Goal: Answer question/provide support

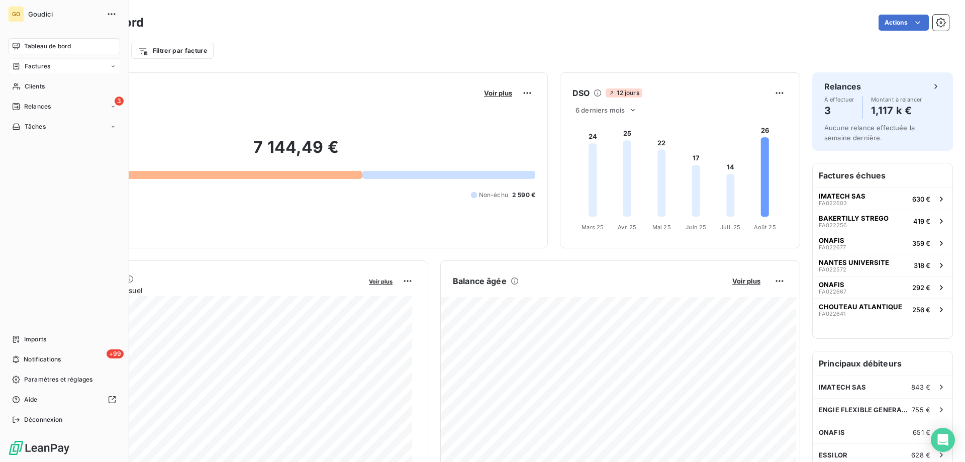
click at [51, 67] on div "Factures" at bounding box center [64, 66] width 112 height 16
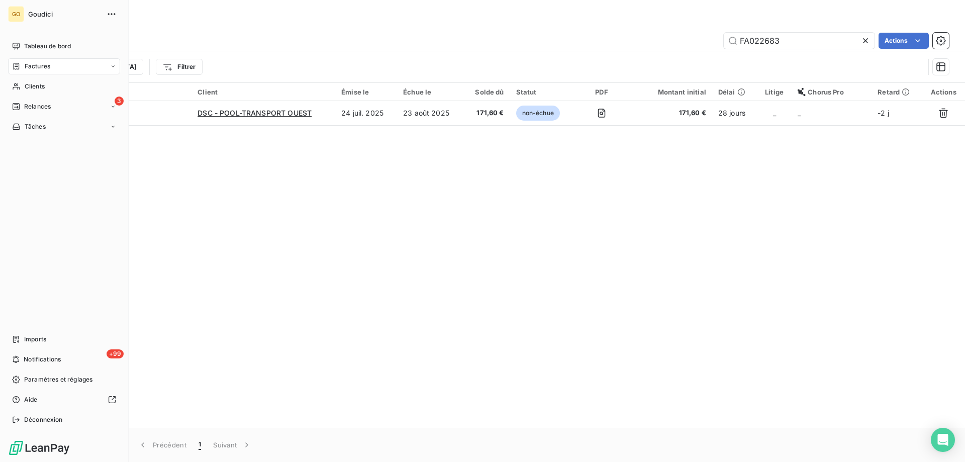
click at [37, 66] on span "Factures" at bounding box center [38, 66] width 26 height 9
click at [38, 64] on span "Factures" at bounding box center [38, 66] width 26 height 9
click at [39, 66] on span "Factures" at bounding box center [38, 66] width 26 height 9
click at [34, 67] on span "Factures" at bounding box center [38, 66] width 26 height 9
click at [40, 105] on span "Relances" at bounding box center [37, 106] width 27 height 9
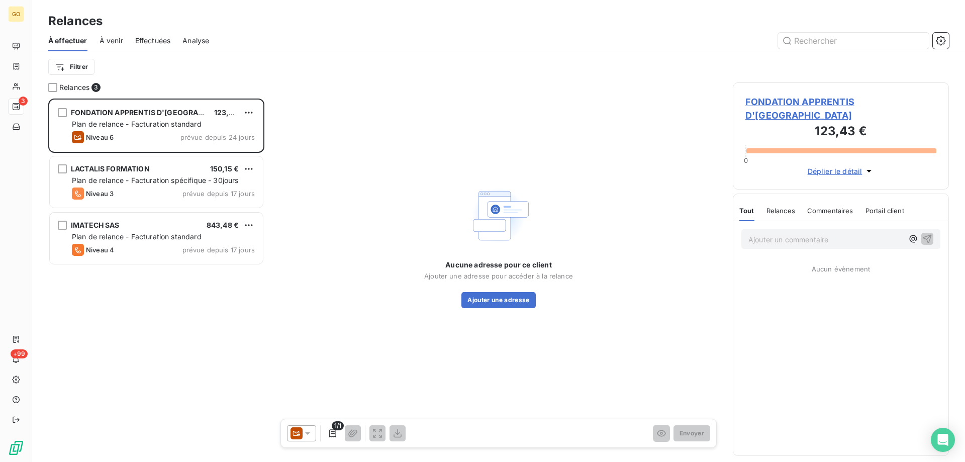
scroll to position [356, 209]
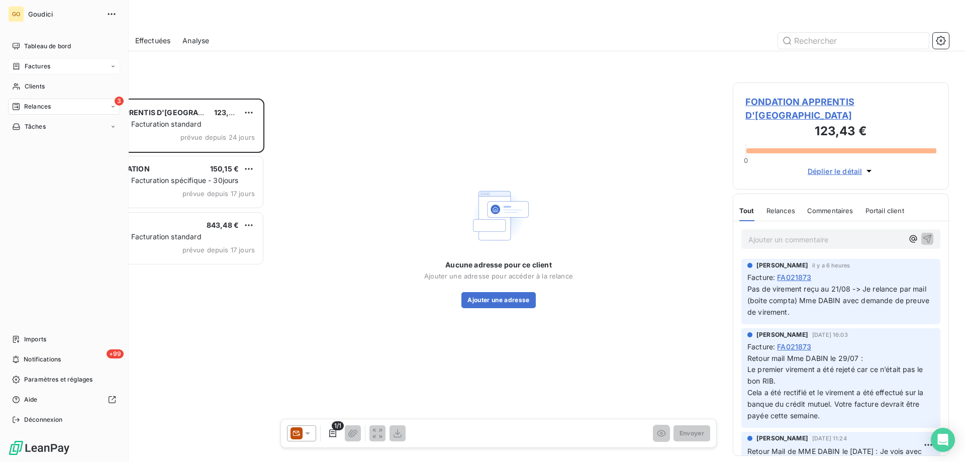
click at [40, 64] on span "Factures" at bounding box center [38, 66] width 26 height 9
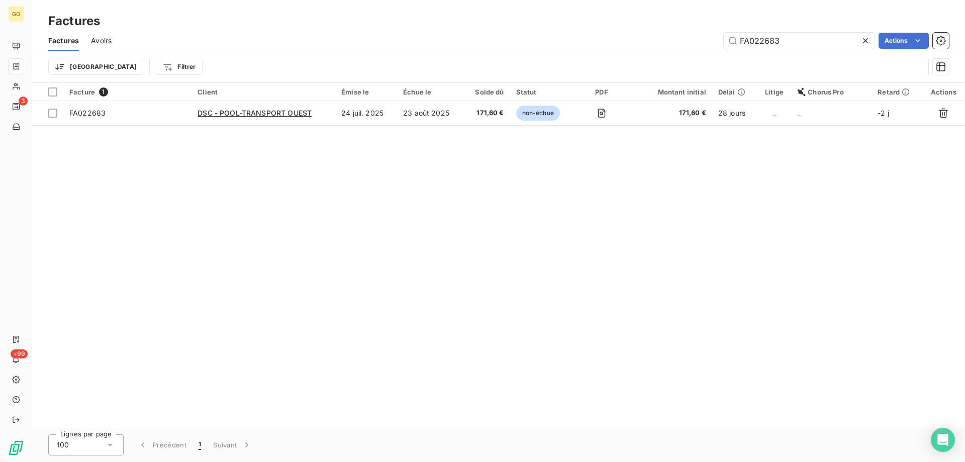
drag, startPoint x: 785, startPoint y: 44, endPoint x: 674, endPoint y: 45, distance: 111.6
click at [674, 45] on div "FA022683 Actions" at bounding box center [536, 41] width 825 height 16
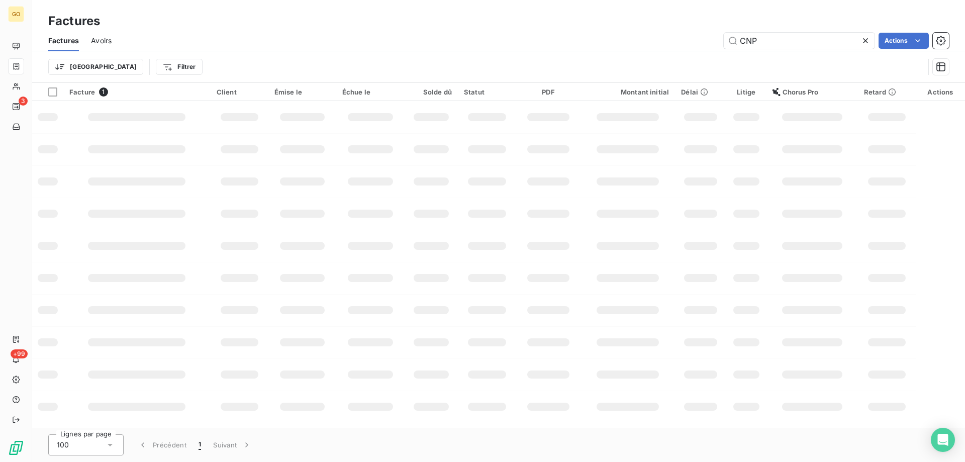
type input "CNP"
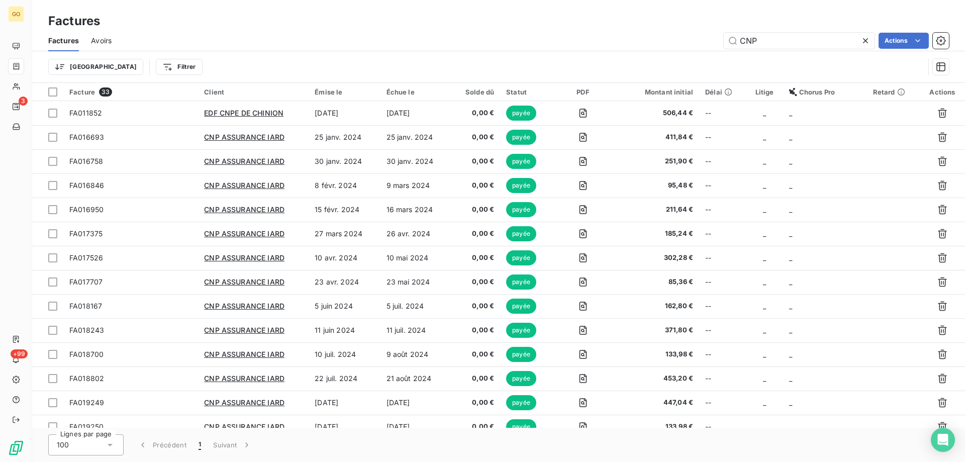
drag, startPoint x: 668, startPoint y: 47, endPoint x: 625, endPoint y: 48, distance: 43.2
click at [626, 48] on div "CNP Actions" at bounding box center [536, 41] width 825 height 16
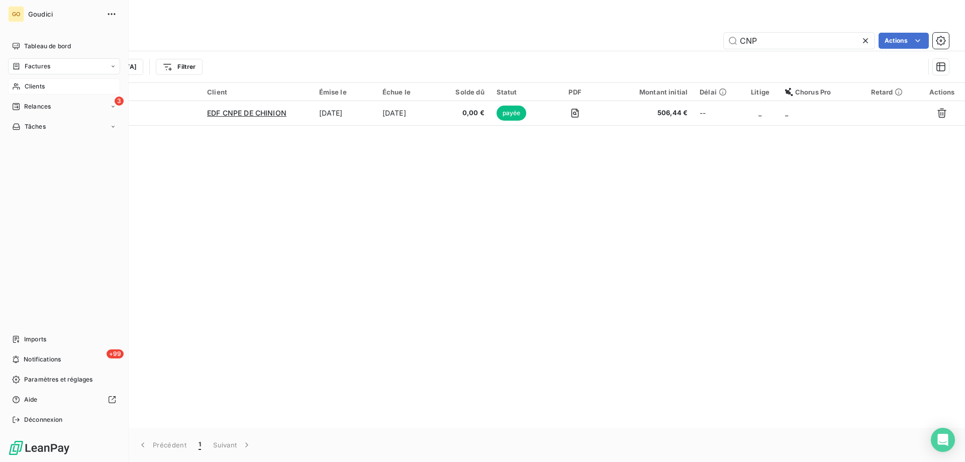
type input "CNP"
click at [33, 87] on span "Clients" at bounding box center [35, 86] width 20 height 9
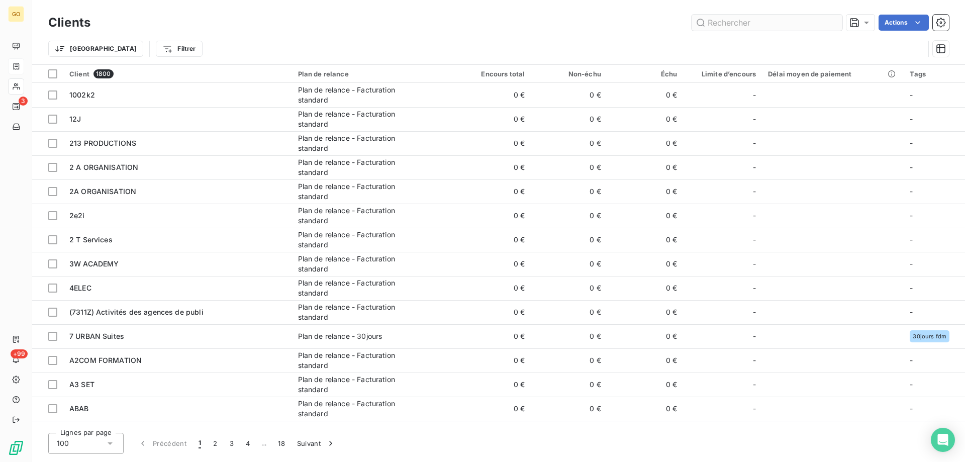
click at [745, 23] on input "text" at bounding box center [766, 23] width 151 height 16
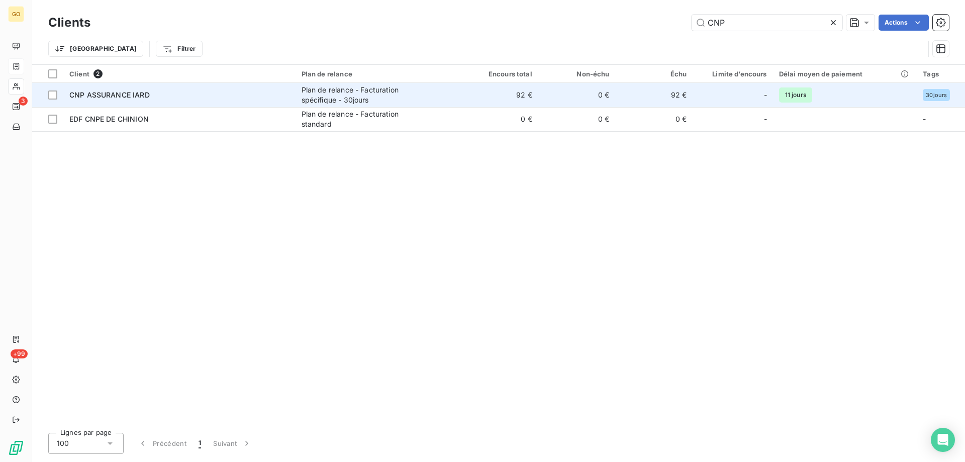
type input "CNP"
click at [366, 87] on div "Plan de relance - Facturation spécifique - 30jours" at bounding box center [365, 95] width 126 height 20
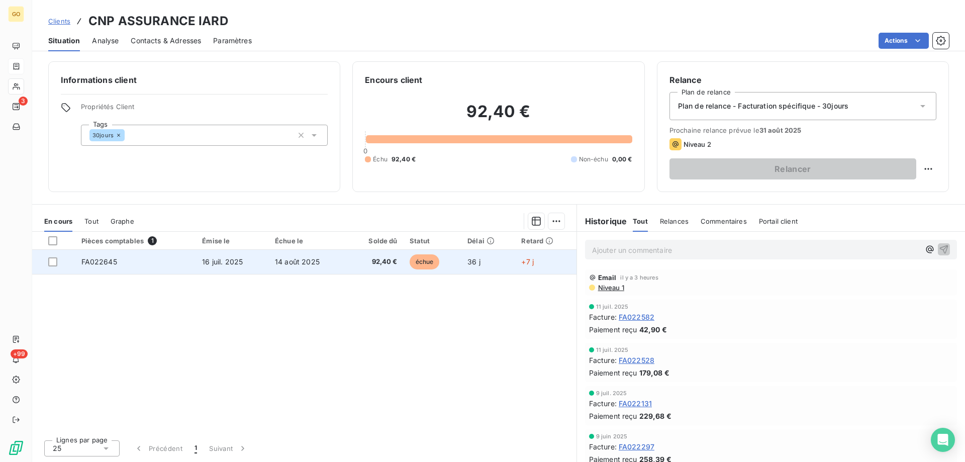
click at [322, 264] on td "14 août 2025" at bounding box center [308, 262] width 78 height 24
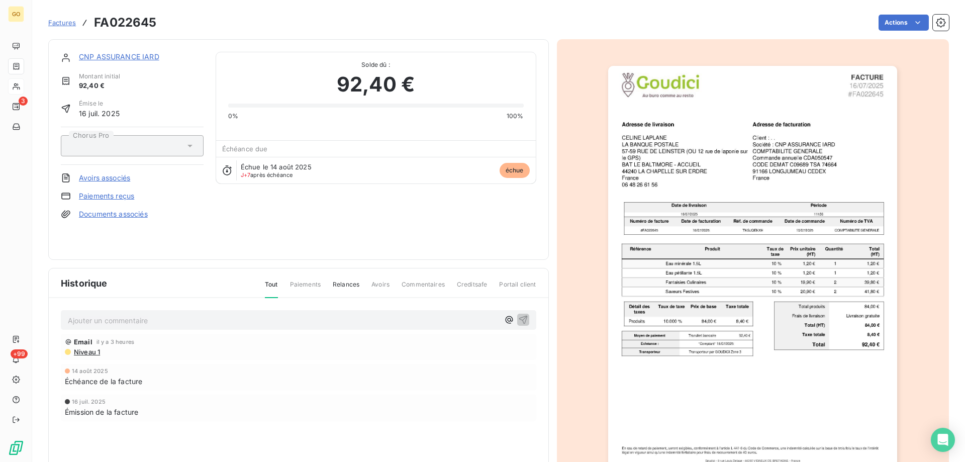
click at [147, 323] on p "Ajouter un commentaire ﻿" at bounding box center [283, 320] width 431 height 13
click at [136, 318] on p "Ajouter un commentaire ﻿" at bounding box center [283, 320] width 431 height 13
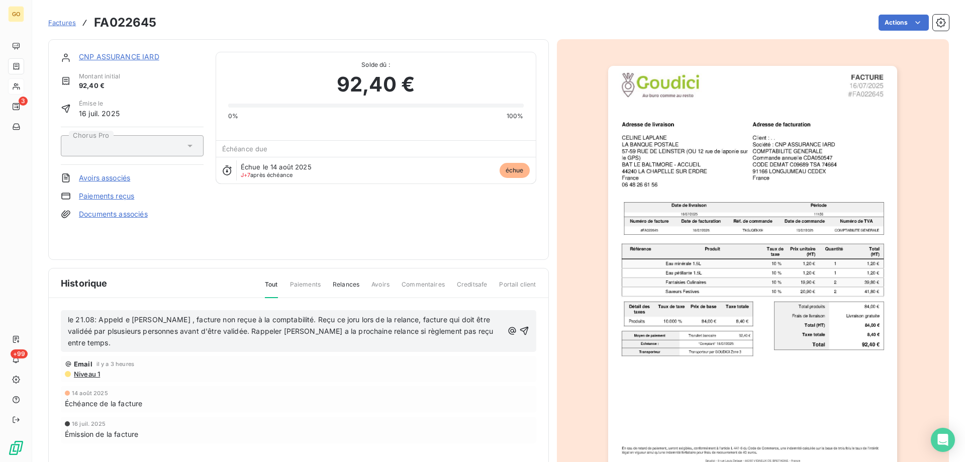
drag, startPoint x: 124, startPoint y: 320, endPoint x: 137, endPoint y: 329, distance: 15.9
click at [124, 321] on span "le 21.08: Appeld e [PERSON_NAME] , facture non reçue à la comptabilité. Reçu ce…" at bounding box center [281, 331] width 427 height 32
click at [88, 332] on span "le 21.08: Appel de [PERSON_NAME] , facture non reçue à la comptabilité. Reçu ce…" at bounding box center [281, 331] width 427 height 32
click at [92, 332] on span "le 21.08: Appel de [PERSON_NAME] , facture non reçue à la comptabilité. Reçu ce…" at bounding box center [281, 331] width 427 height 32
click at [116, 332] on span "le 21.08: Appel de [PERSON_NAME] , facture non reçue à la comptabilité. Reçu ce…" at bounding box center [281, 331] width 427 height 32
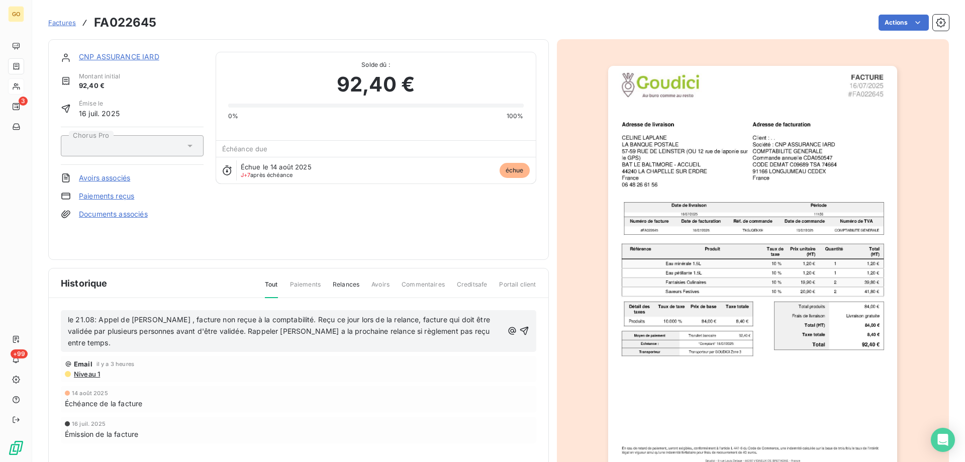
click at [337, 330] on span "le 21.08: Appel de [PERSON_NAME] , facture non reçue à la comptabilité. Reçu ce…" at bounding box center [280, 331] width 424 height 32
click at [520, 329] on icon "button" at bounding box center [524, 331] width 10 height 10
